Goal: Answer question/provide support: Share knowledge or assist other users

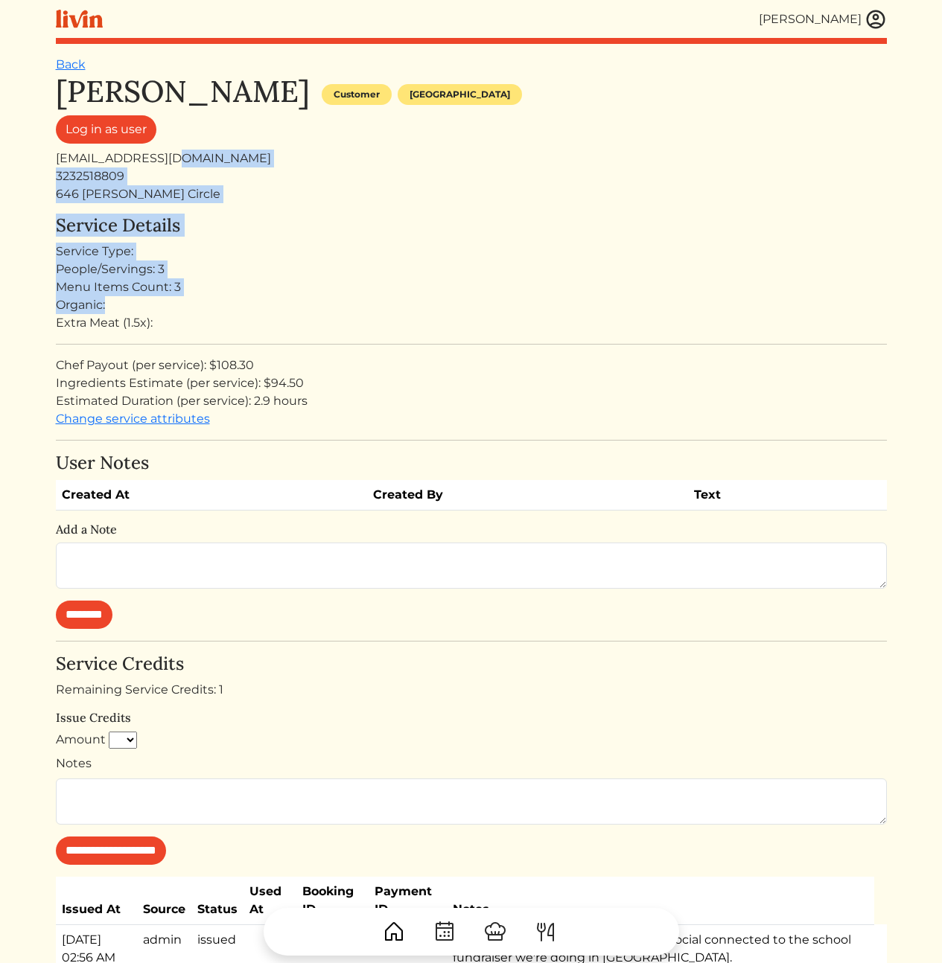
drag, startPoint x: 229, startPoint y: 171, endPoint x: 319, endPoint y: 312, distance: 167.5
click at [296, 303] on div "[PERSON_NAME] Customer [GEOGRAPHIC_DATA] Log in as user [EMAIL_ADDRESS][DOMAIN_…" at bounding box center [471, 565] width 831 height 983
click at [323, 313] on div "Organic:" at bounding box center [471, 305] width 831 height 18
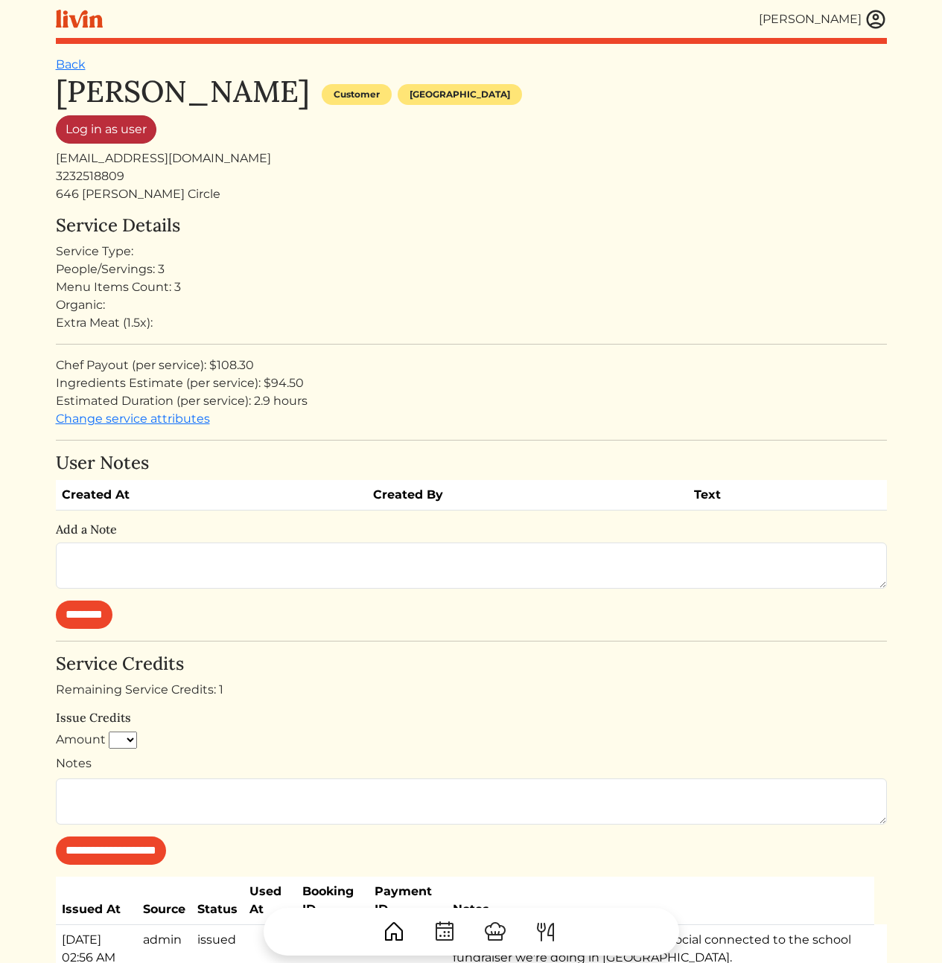
click at [122, 139] on link "Log in as user" at bounding box center [106, 129] width 101 height 28
click at [429, 299] on div "Organic:" at bounding box center [471, 305] width 831 height 18
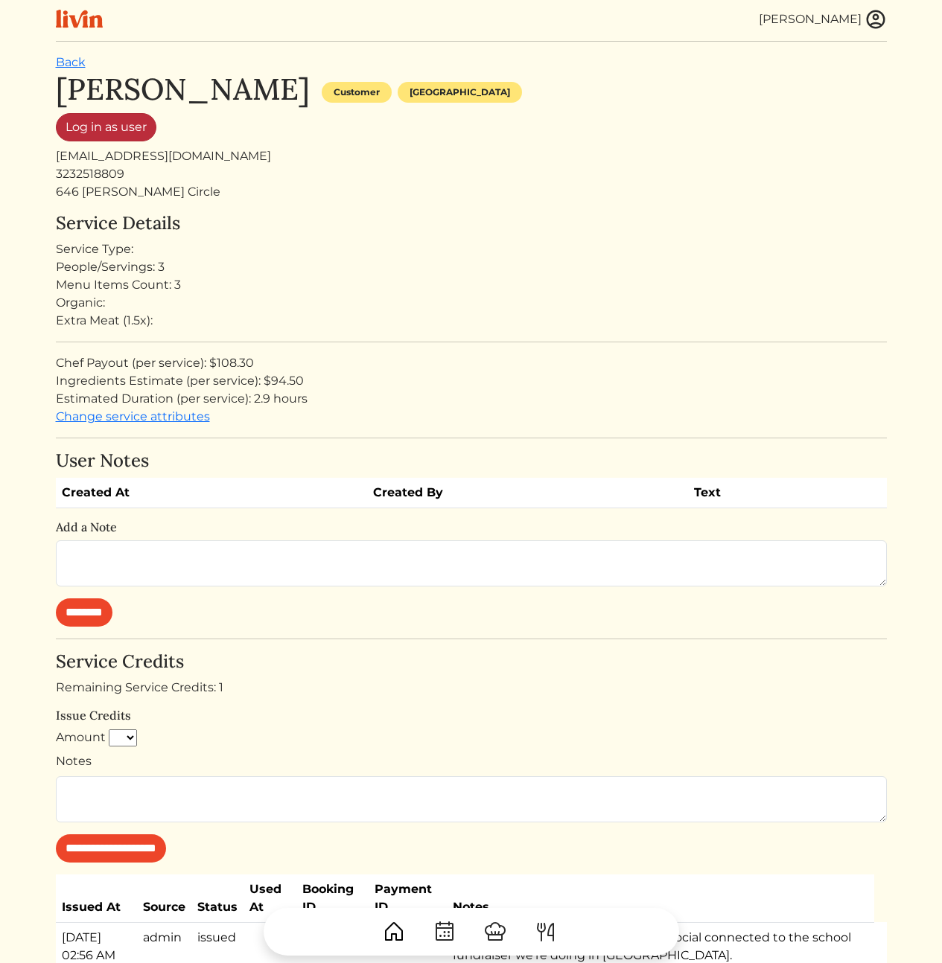
click at [141, 135] on link "Log in as user" at bounding box center [106, 127] width 101 height 28
